Goal: Transaction & Acquisition: Purchase product/service

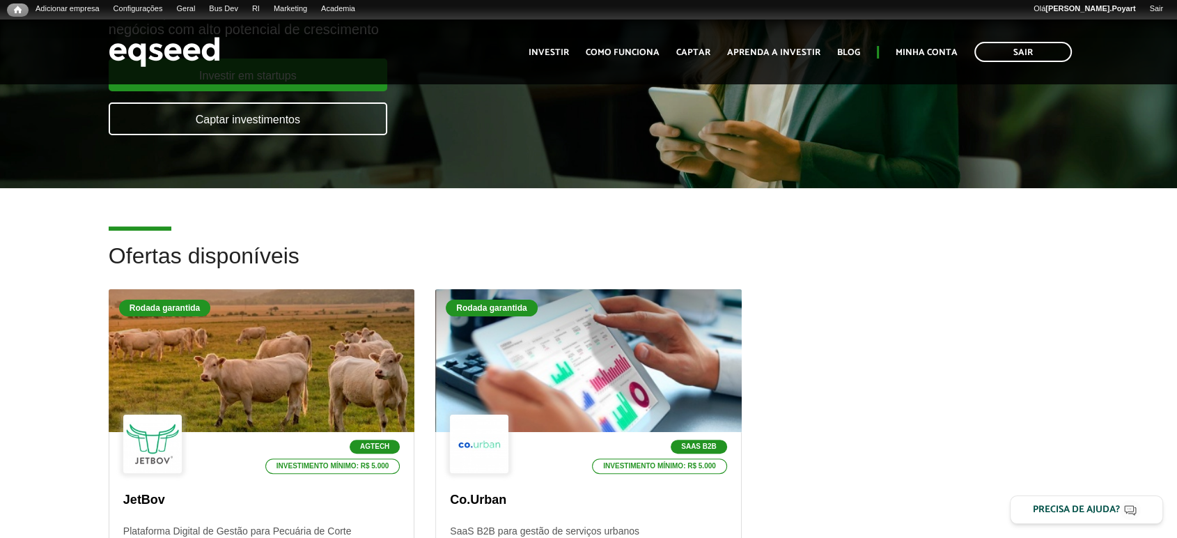
scroll to position [386, 0]
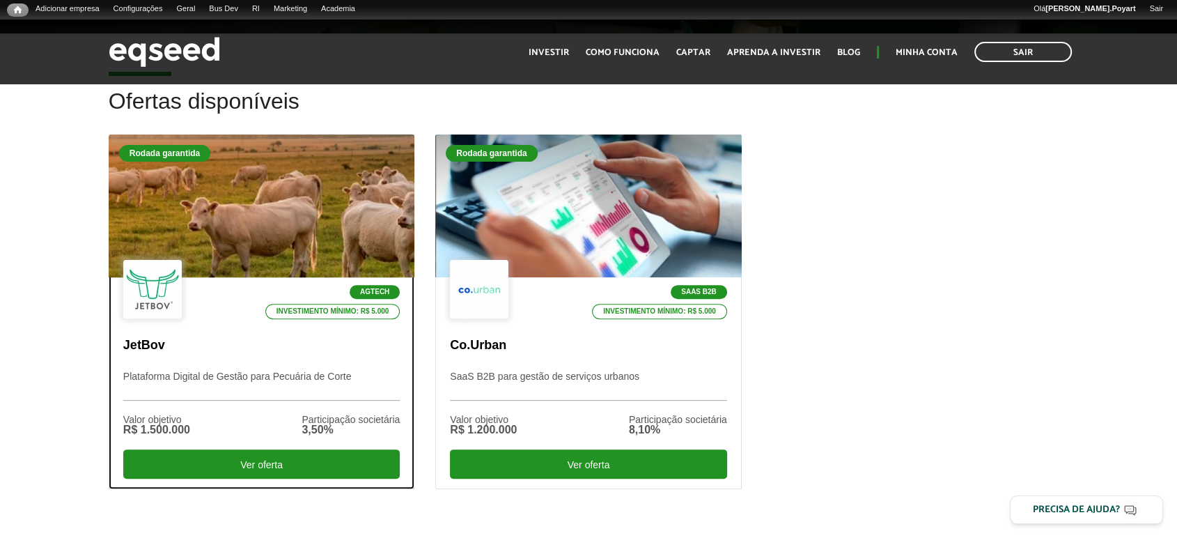
click at [241, 178] on div at bounding box center [261, 205] width 367 height 171
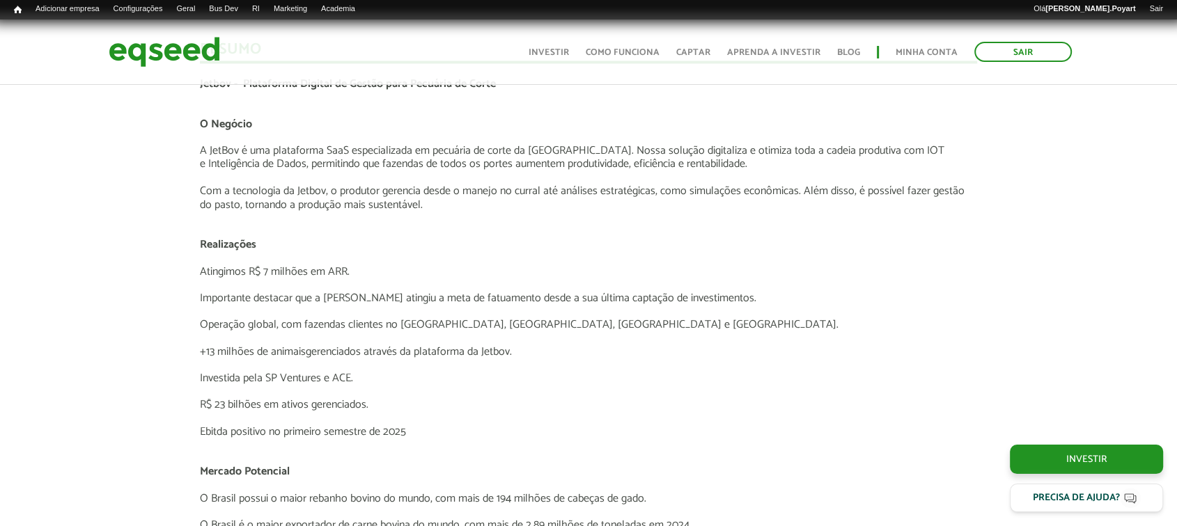
scroll to position [2321, 0]
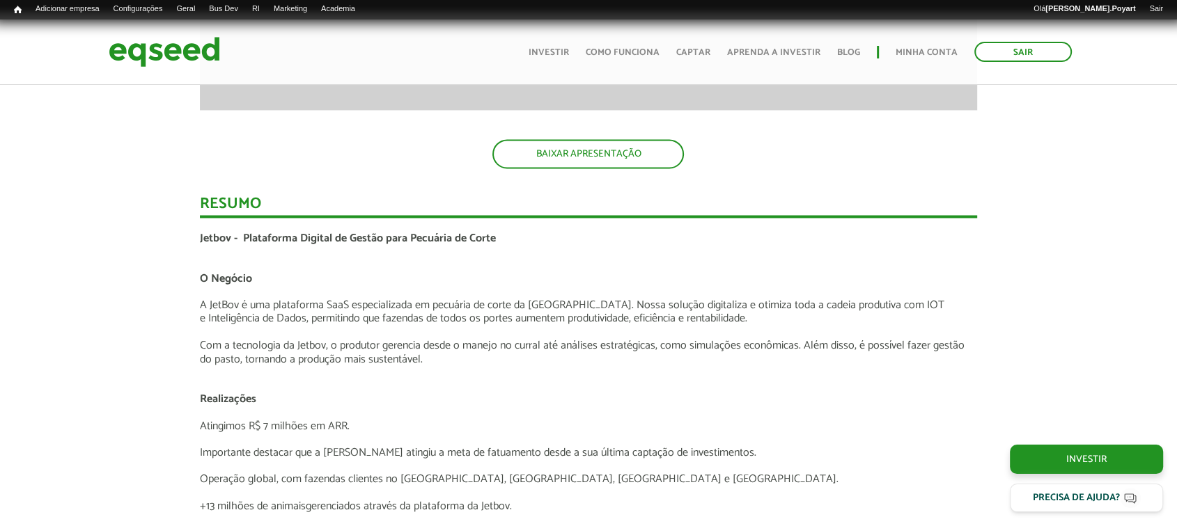
drag, startPoint x: 178, startPoint y: 227, endPoint x: 234, endPoint y: 234, distance: 56.8
click at [234, 234] on div "Novidades Análise da Oferta 1 Lançamento ao vivo | JetBov Apresentação aos inve…" at bounding box center [589, 304] width 1198 height 3053
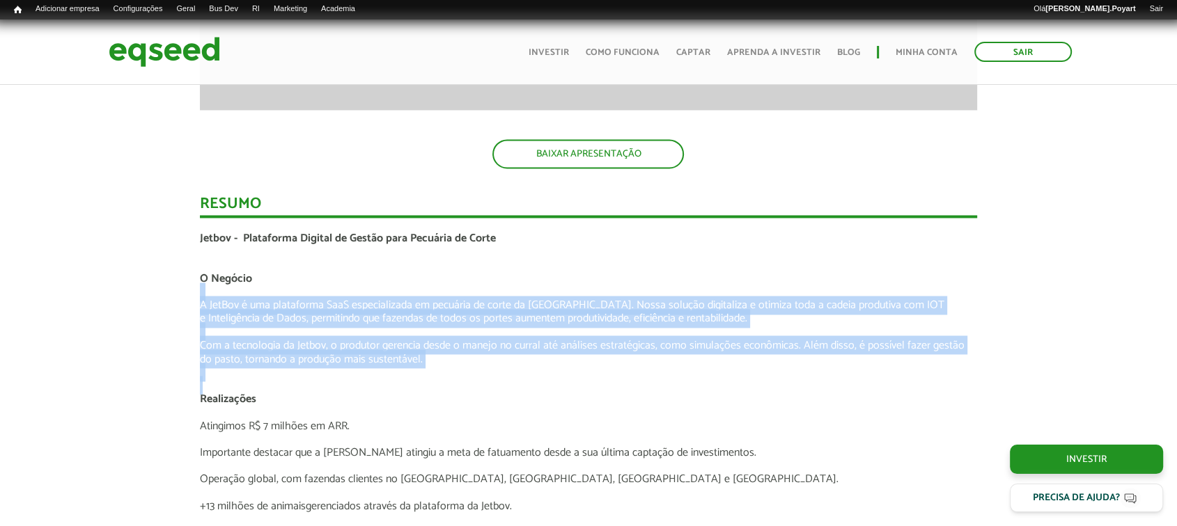
drag, startPoint x: 178, startPoint y: 288, endPoint x: 485, endPoint y: 384, distance: 321.1
click at [485, 384] on div "Novidades Análise da Oferta 1 Lançamento ao vivo | JetBov Apresentação aos inve…" at bounding box center [589, 304] width 1198 height 3053
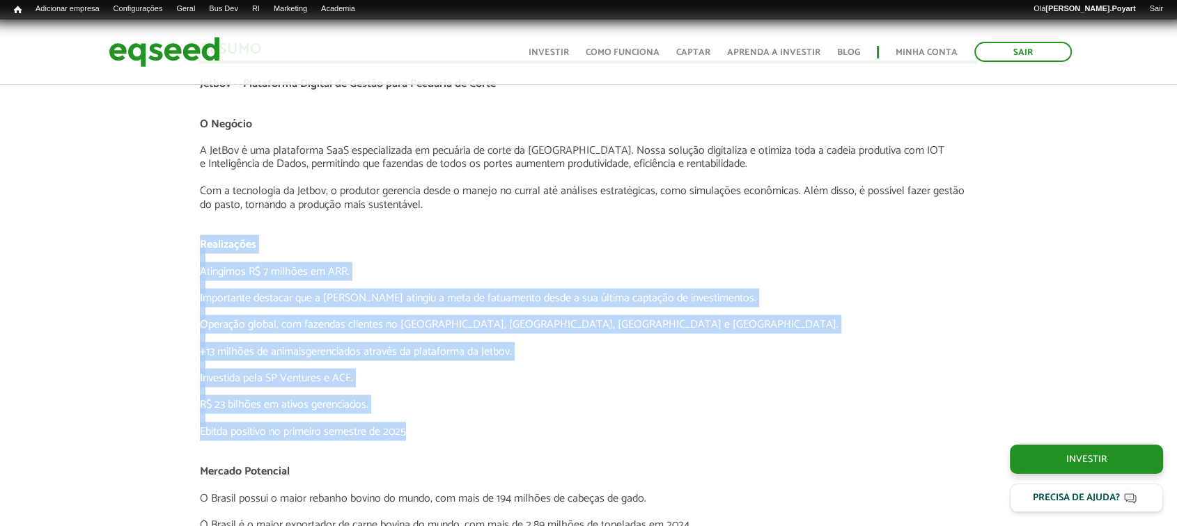
drag, startPoint x: 170, startPoint y: 240, endPoint x: 540, endPoint y: 434, distance: 417.9
click at [540, 433] on div "Novidades Análise da Oferta 1 Lançamento ao vivo | JetBov Apresentação aos inve…" at bounding box center [589, 150] width 1198 height 3053
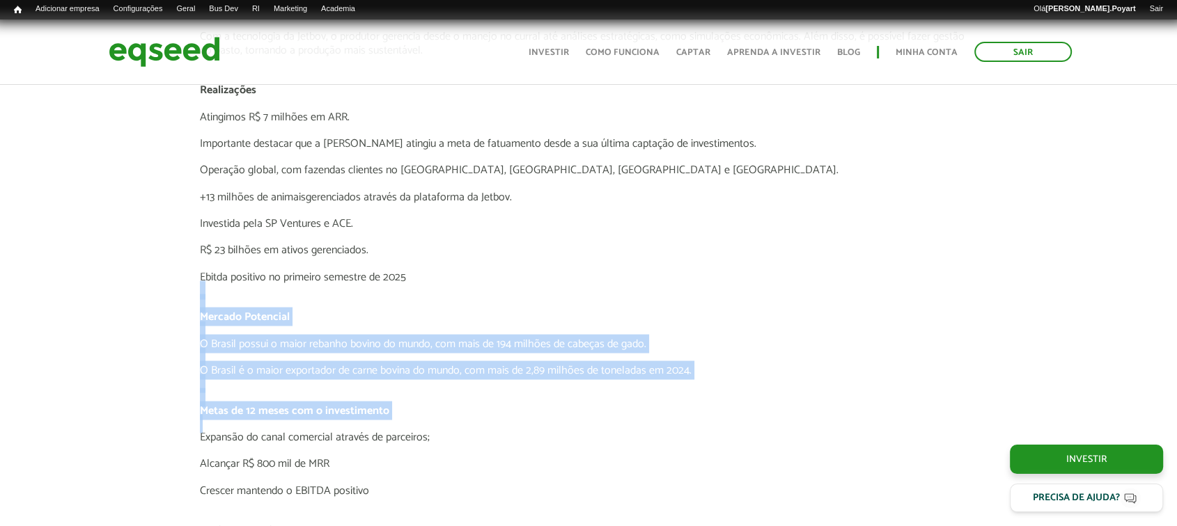
drag, startPoint x: 186, startPoint y: 294, endPoint x: 557, endPoint y: 416, distance: 390.8
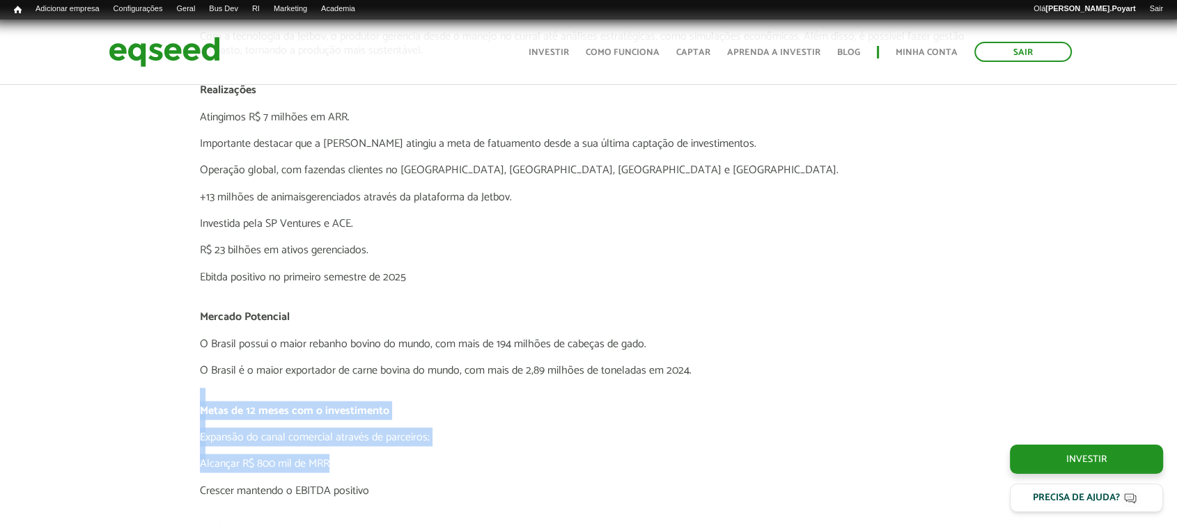
drag, startPoint x: 159, startPoint y: 393, endPoint x: 480, endPoint y: 450, distance: 325.2
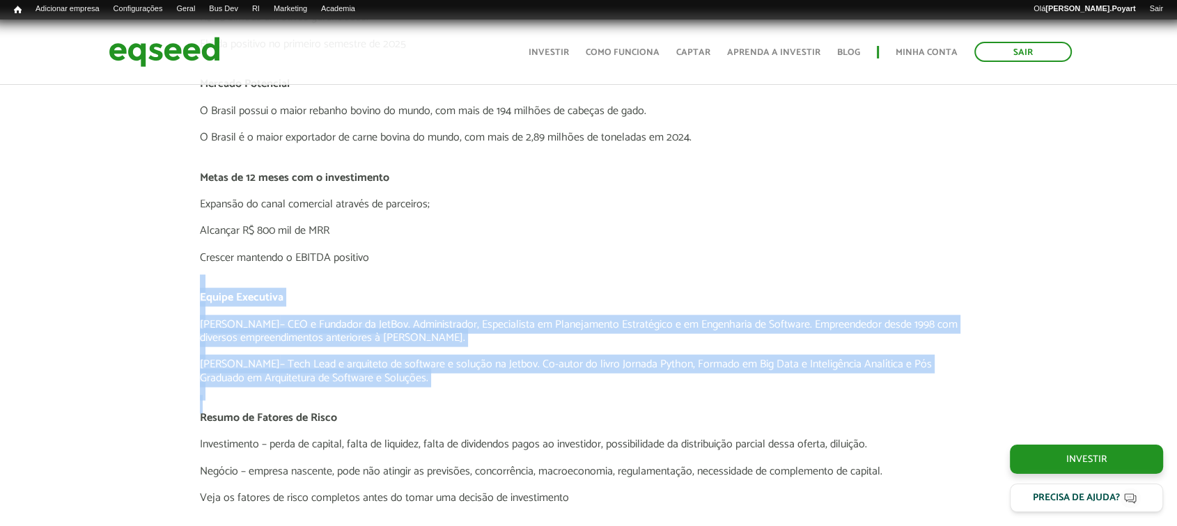
drag, startPoint x: 167, startPoint y: 283, endPoint x: 496, endPoint y: 402, distance: 349.8
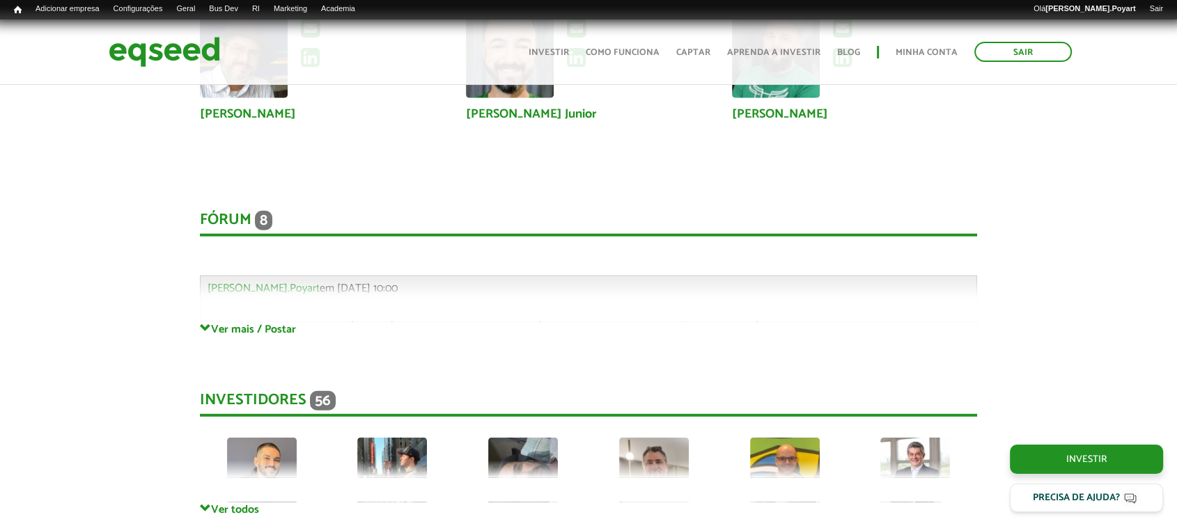
scroll to position [3713, 0]
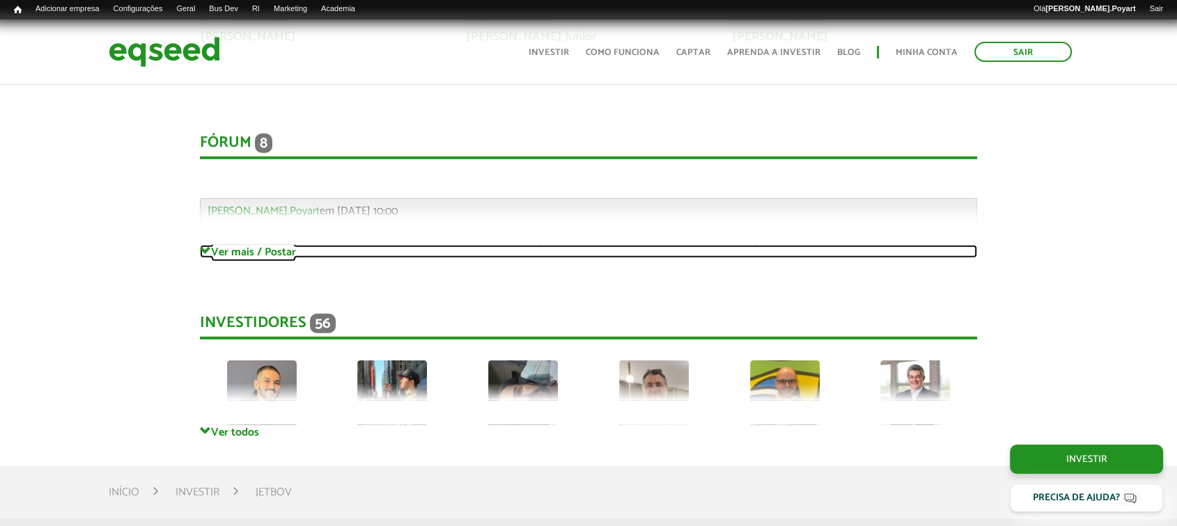
click at [233, 245] on link "Ver mais / Postar" at bounding box center [589, 251] width 778 height 13
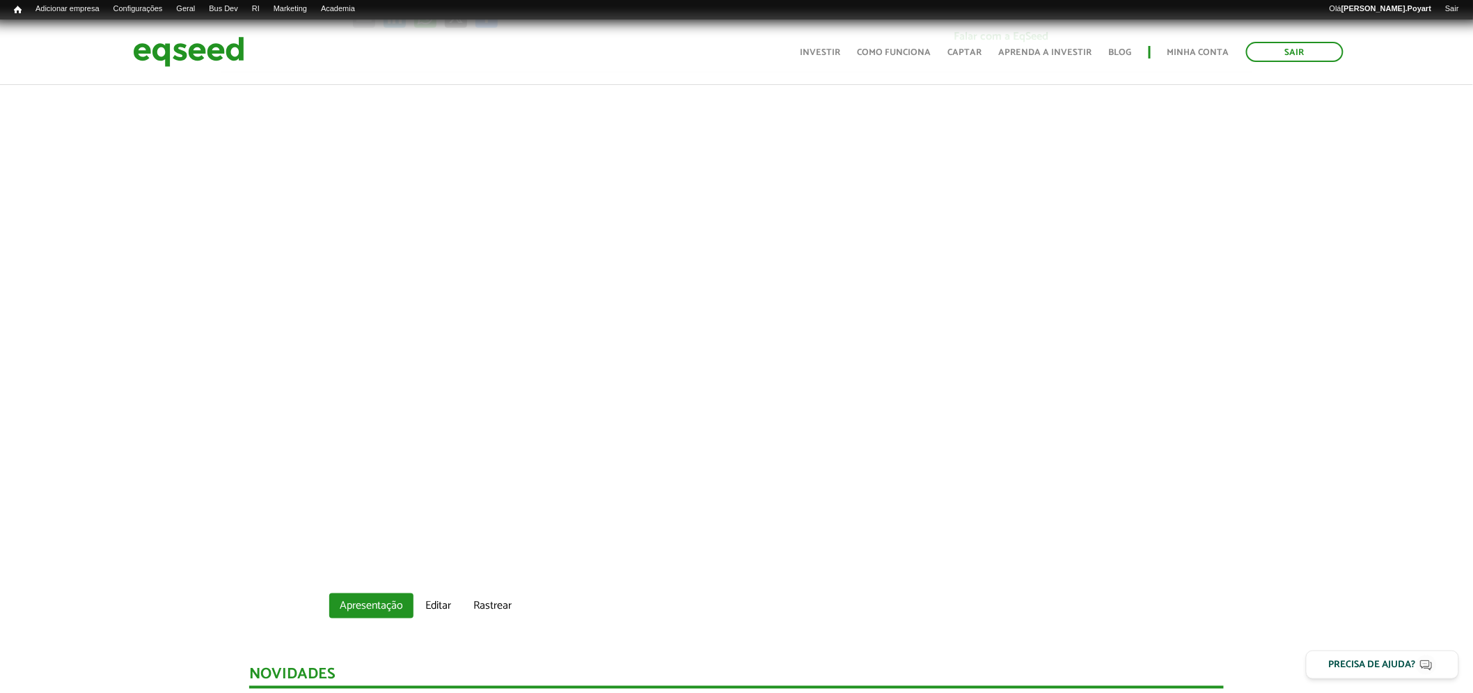
scroll to position [1649, 0]
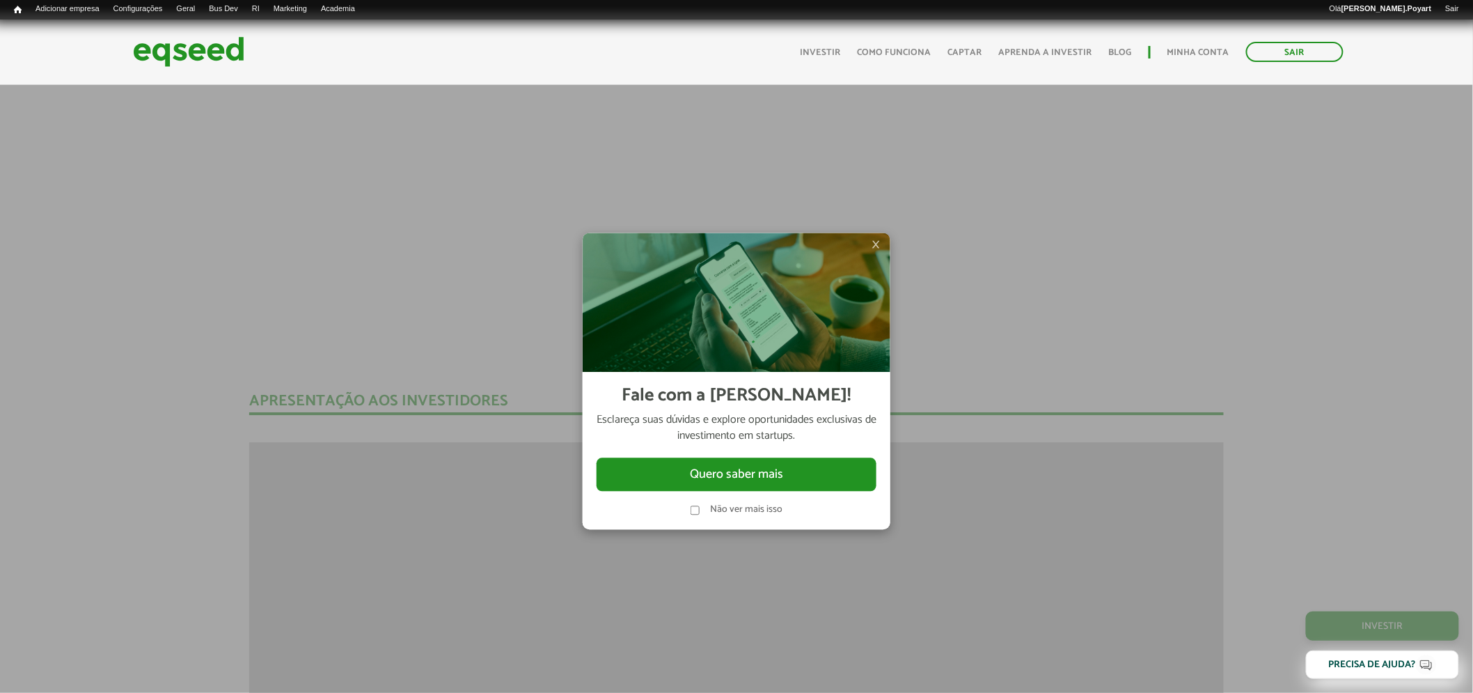
click at [876, 242] on span "×" at bounding box center [876, 244] width 8 height 17
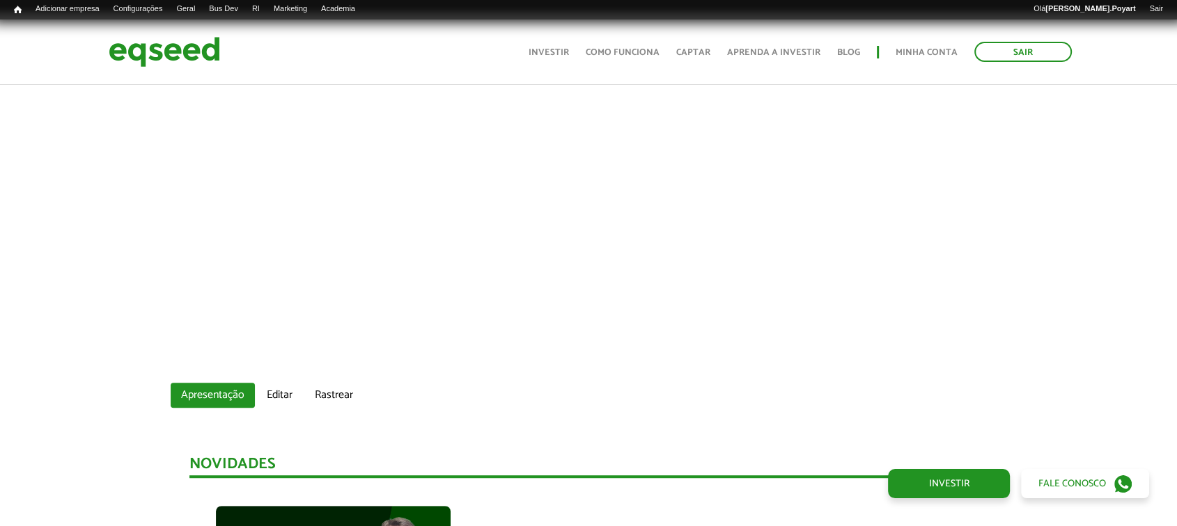
scroll to position [674, 10]
